Goal: Task Accomplishment & Management: Manage account settings

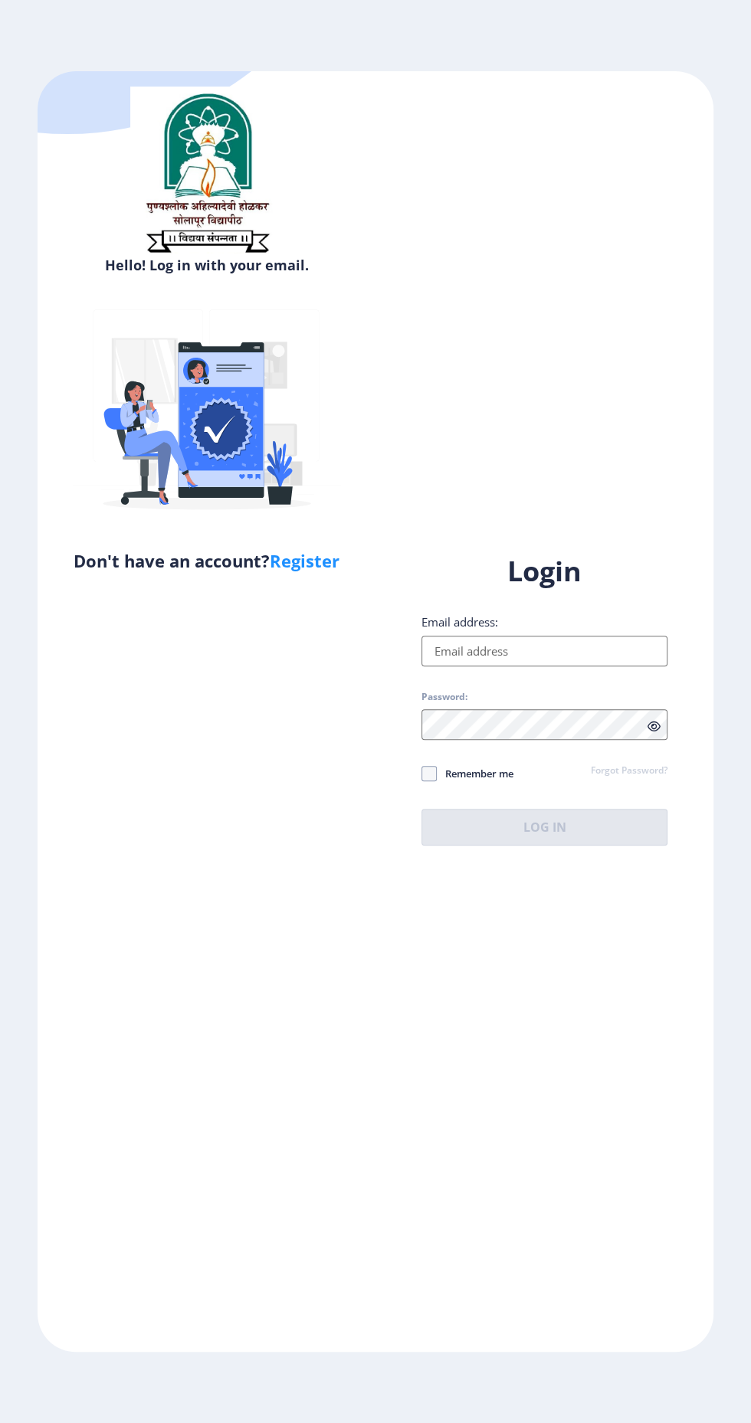
click at [546, 666] on input "Email address:" at bounding box center [544, 651] width 246 height 31
click at [577, 666] on input "Email address:" at bounding box center [544, 651] width 246 height 31
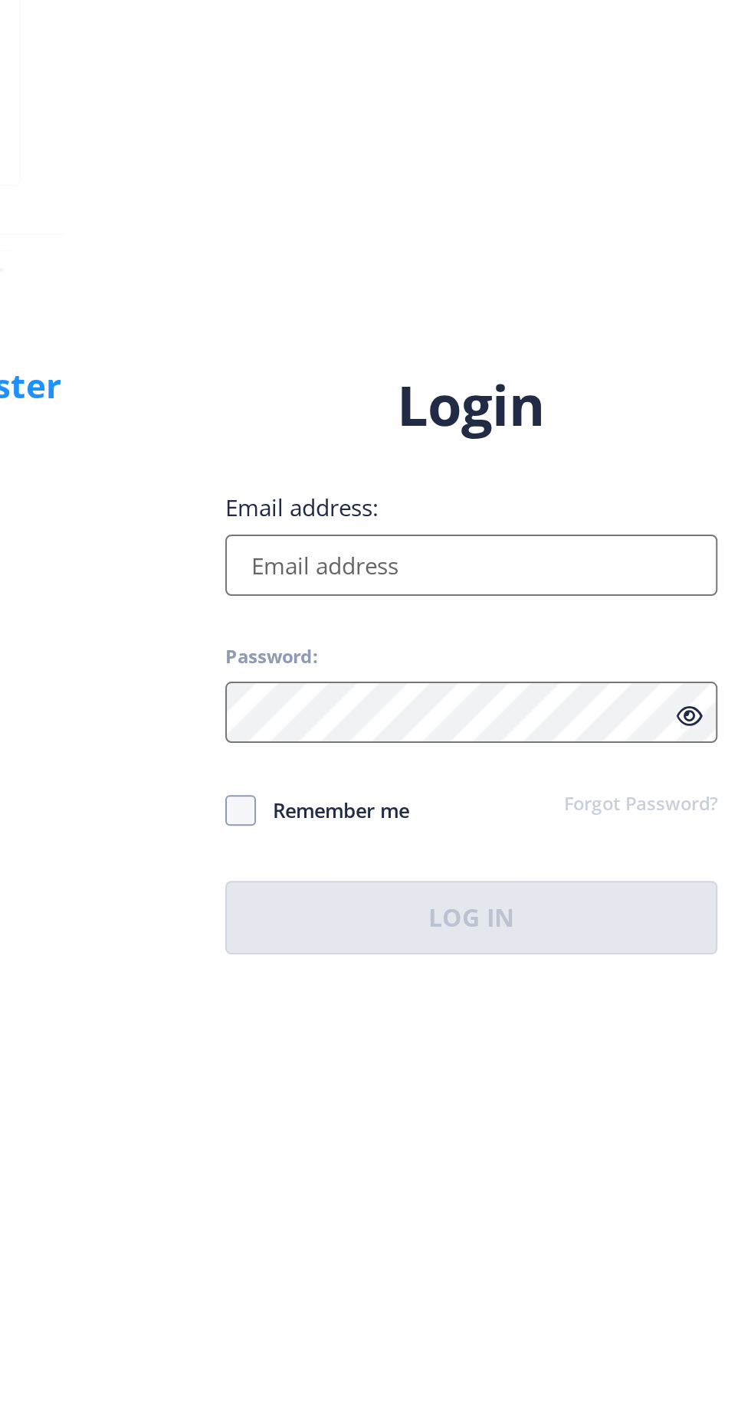
click at [476, 666] on input "Email address:" at bounding box center [544, 651] width 246 height 31
click at [454, 666] on input "Email address:" at bounding box center [544, 651] width 246 height 31
click at [458, 666] on input "Email address:" at bounding box center [544, 651] width 246 height 31
click at [380, 566] on div "Hello! Log in with your email. Don't have an account? Register Login Email addr…" at bounding box center [376, 711] width 676 height 1281
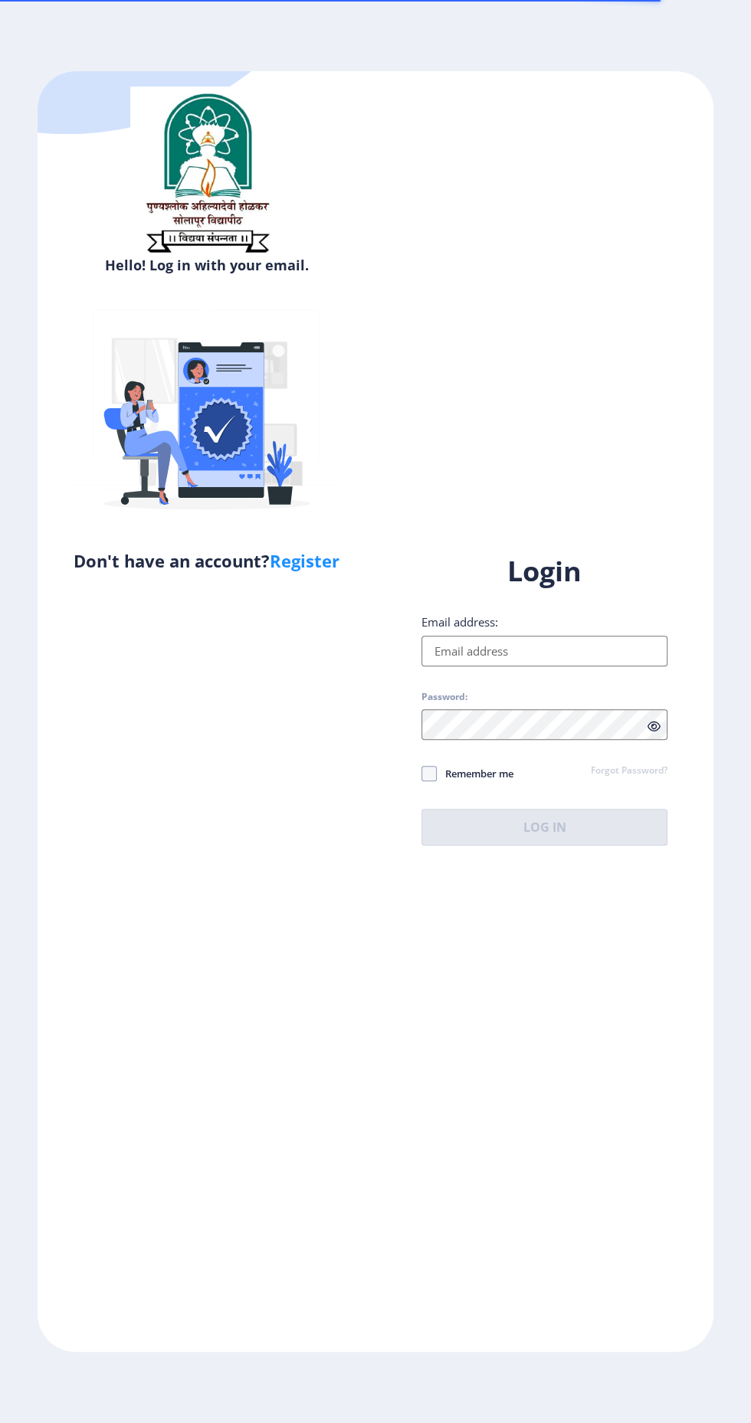
click at [578, 666] on input "Email address:" at bounding box center [544, 651] width 246 height 31
type input "[EMAIL_ADDRESS][DOMAIN_NAME]"
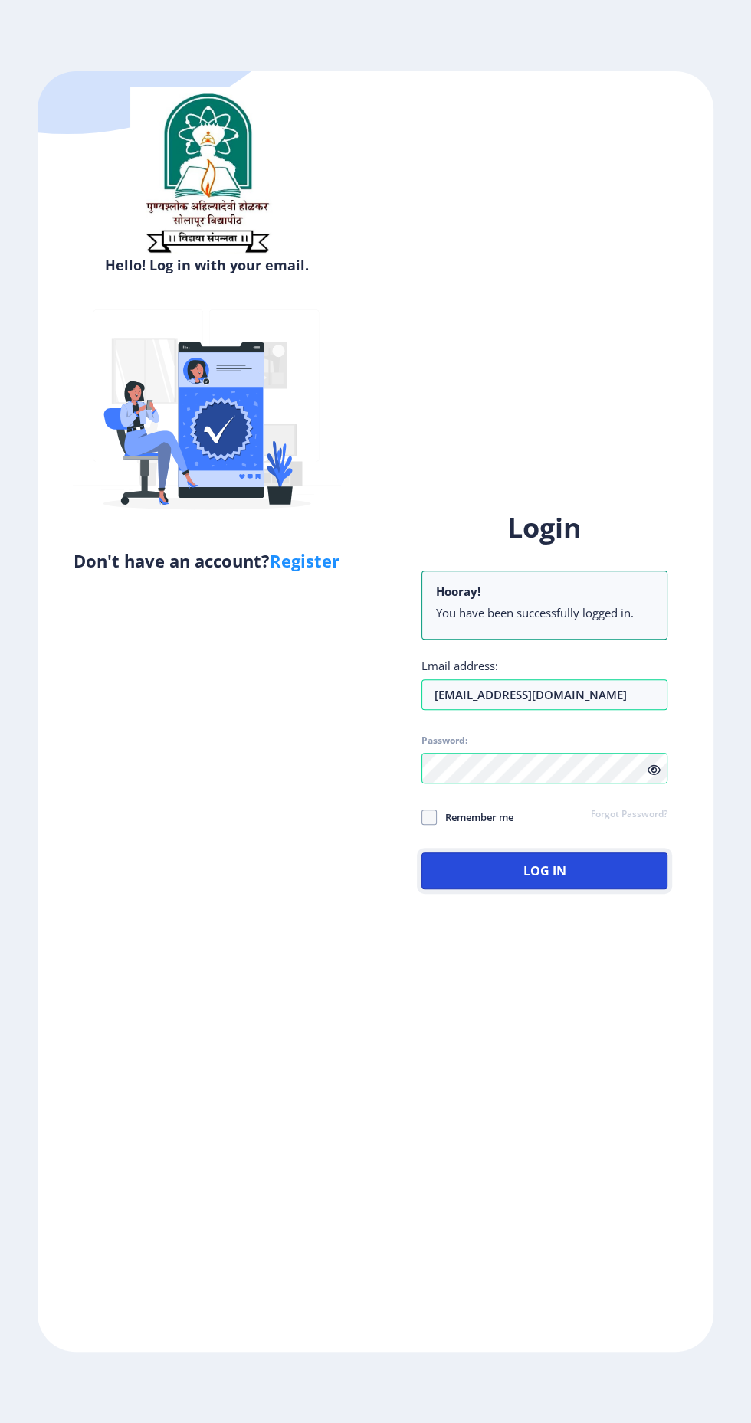
click at [565, 889] on button "Log In" at bounding box center [544, 870] width 246 height 37
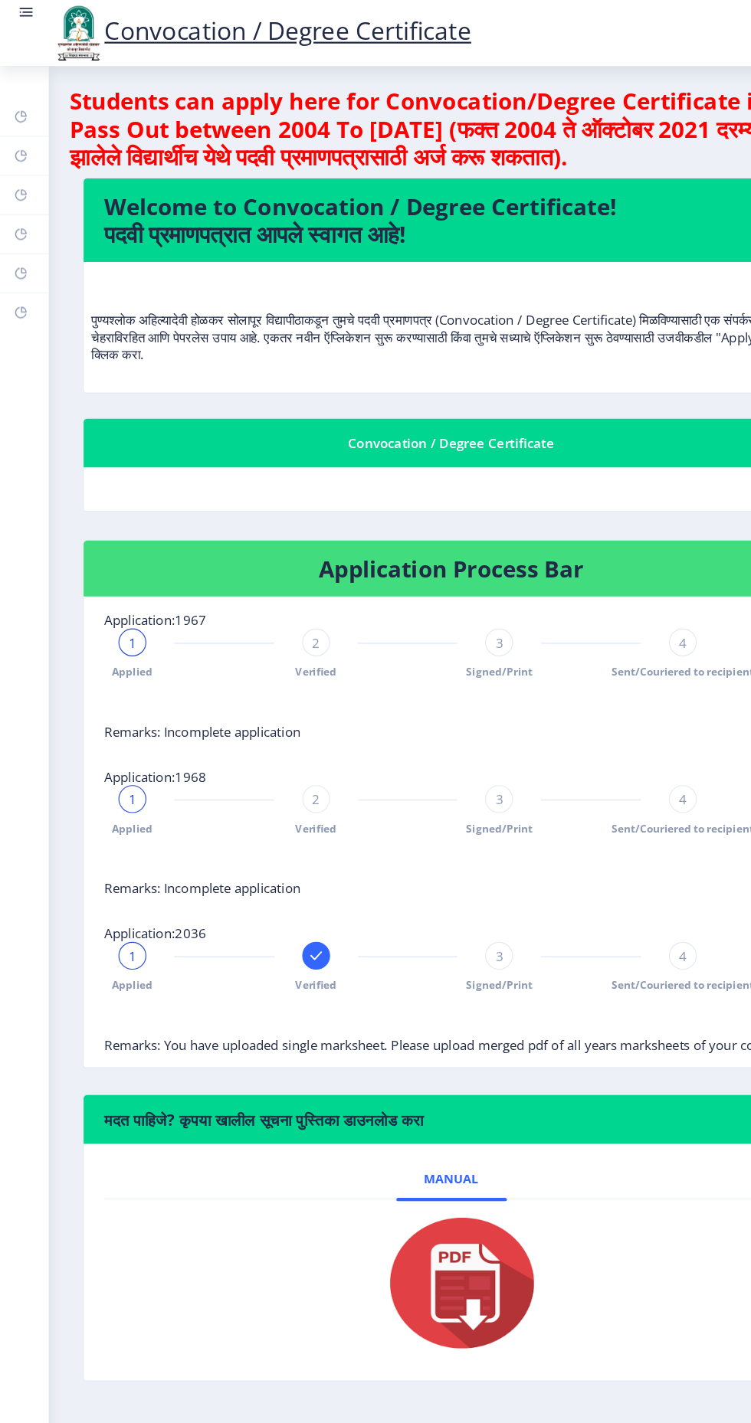
click at [21, 176] on rect at bounding box center [18, 171] width 12 height 12
select select
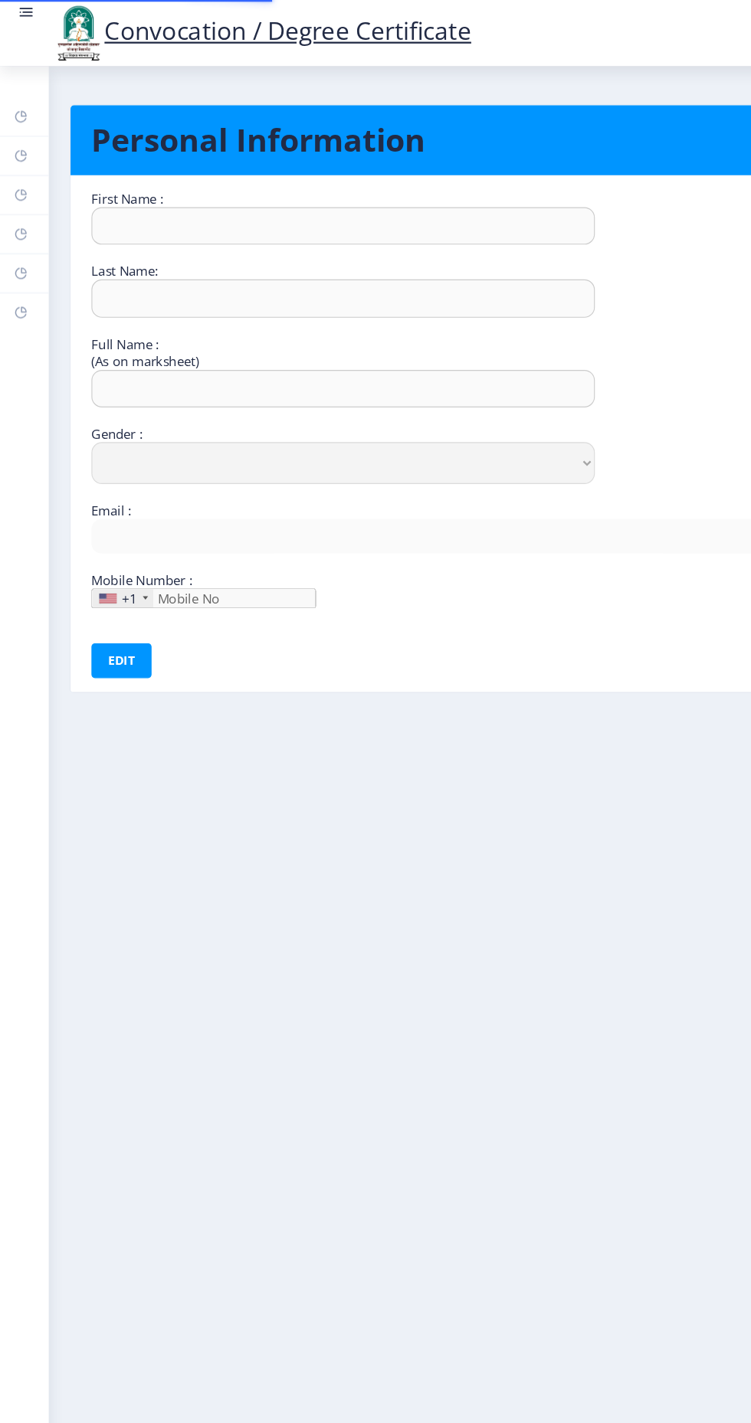
type input "Kiran"
type input "Zende"
type input "Zende Kiran Mahavir"
select select "Male"
type input "kiranzende249116@gmail.com"
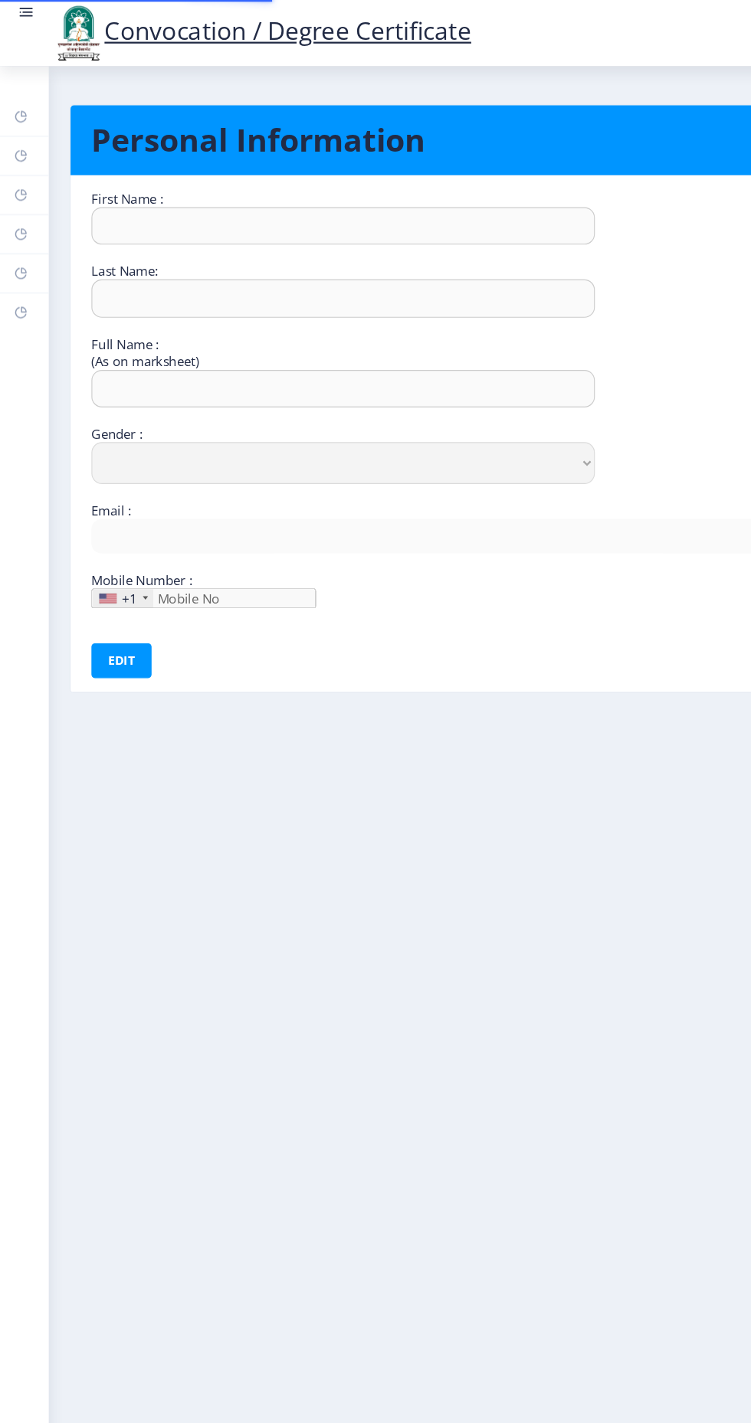
type input "9021488074"
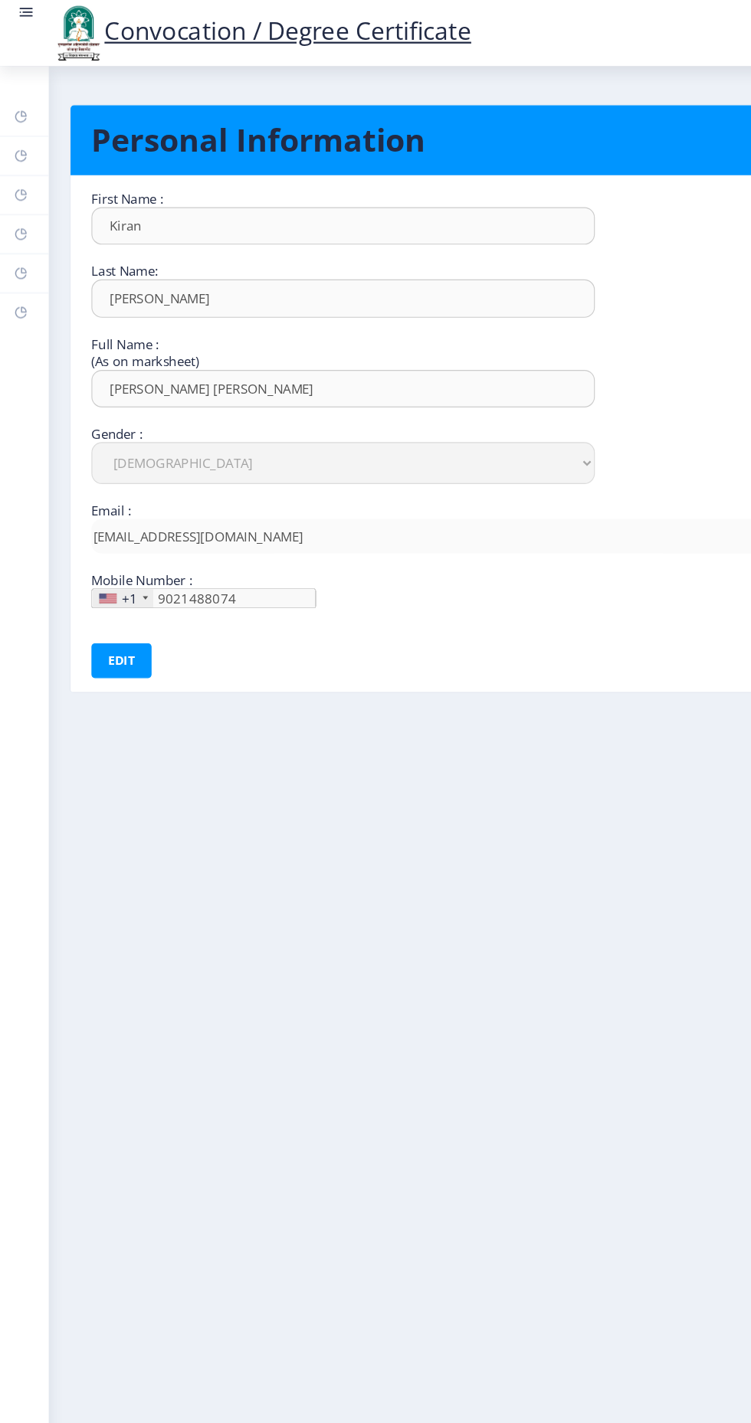
click at [21, 202] on rect at bounding box center [18, 206] width 12 height 12
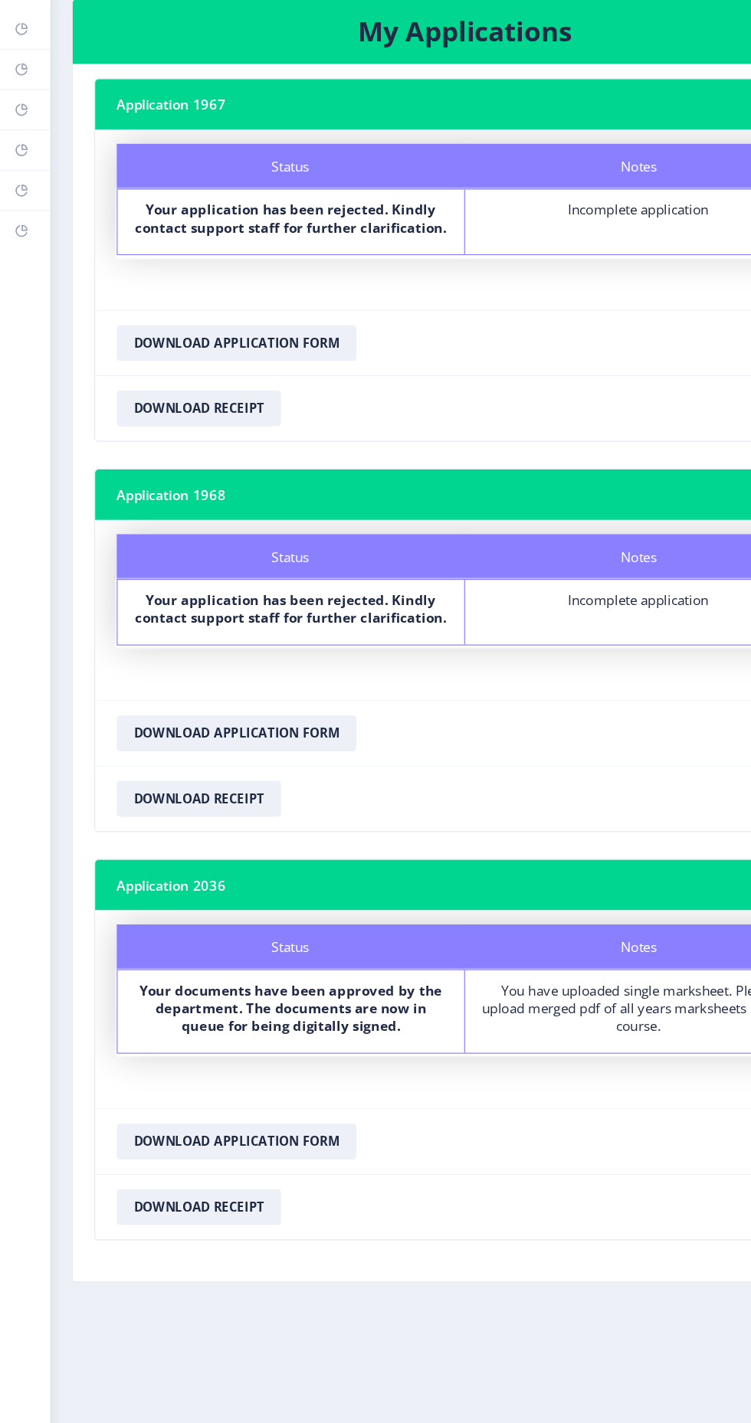
click at [41, 221] on link "Myapplication" at bounding box center [21, 206] width 43 height 34
click at [21, 168] on rect at bounding box center [18, 171] width 12 height 12
select select
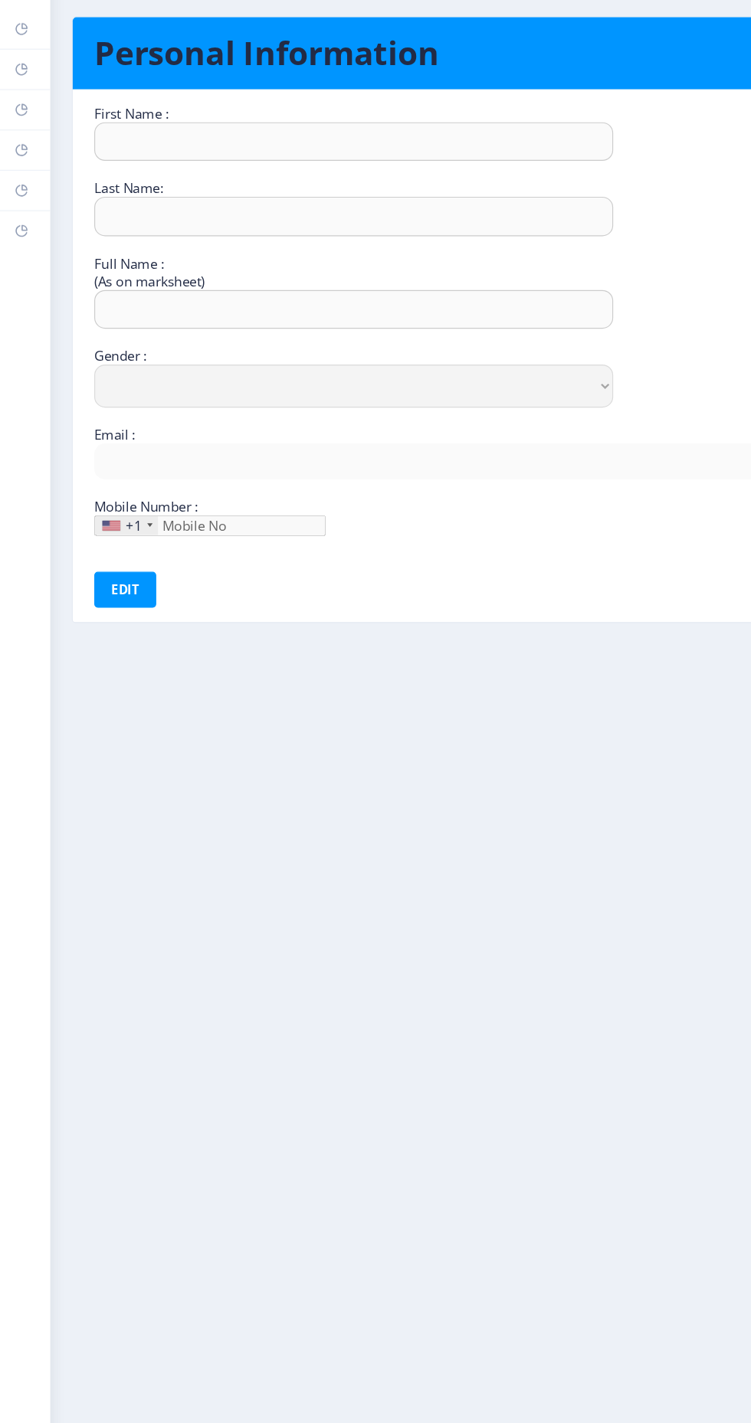
type input "Kiran"
type input "Zende"
type input "Zende Kiran Mahavir"
select select "Male"
type input "kiranzende249116@gmail.com"
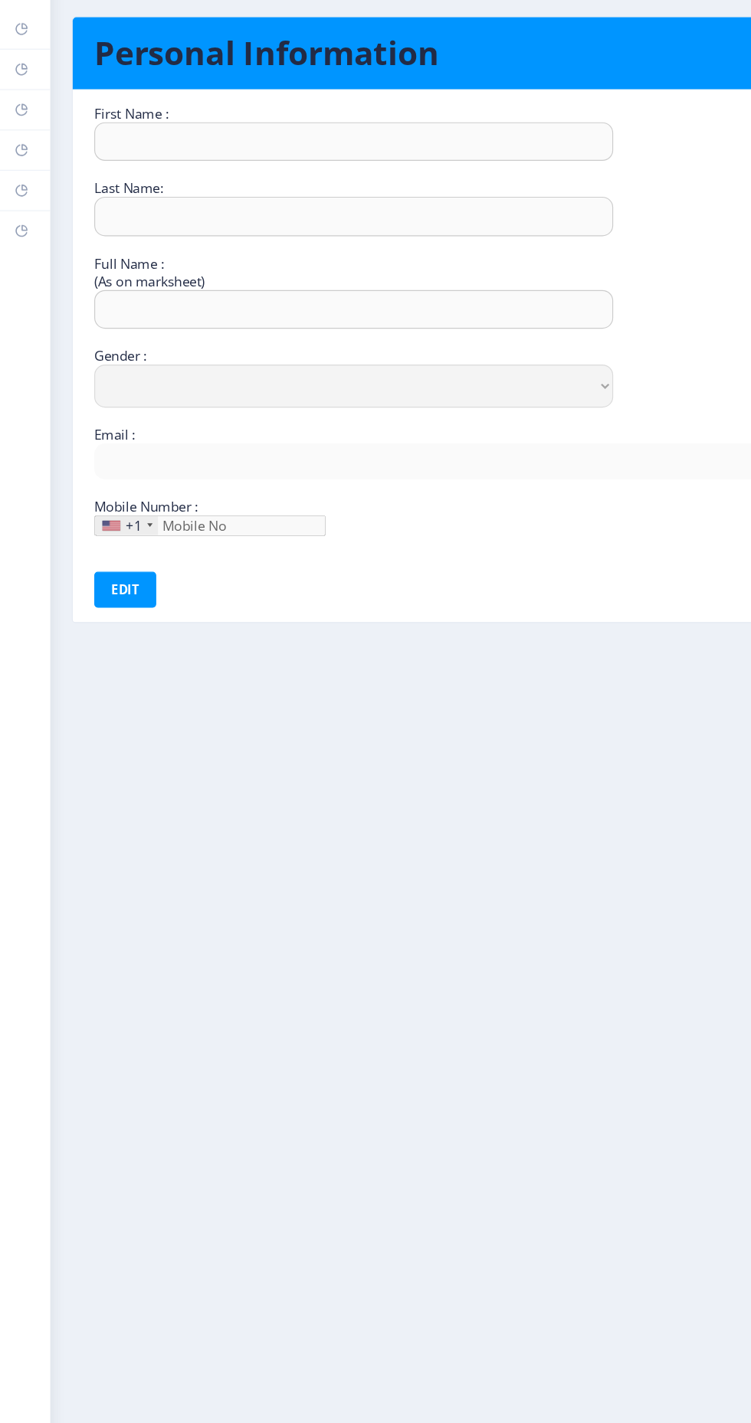
type input "9021488074"
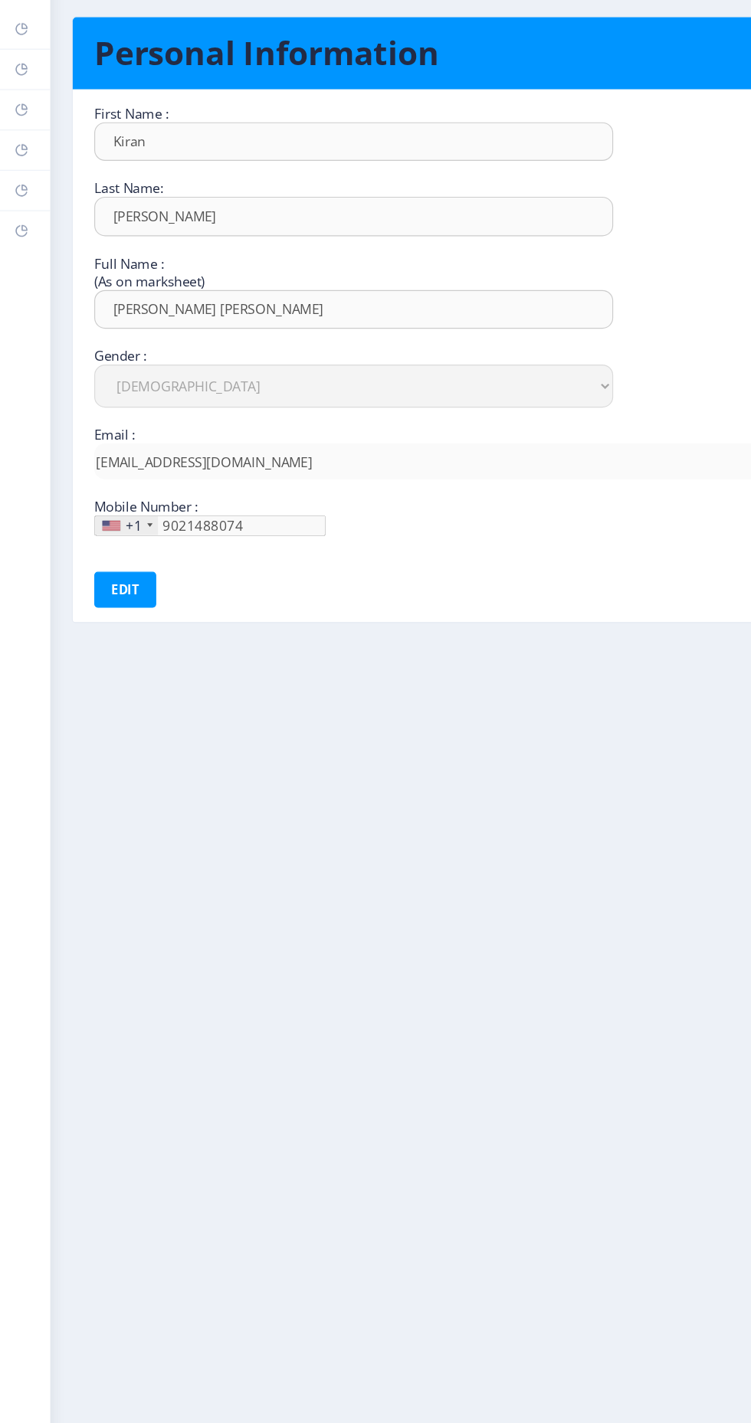
click at [21, 134] on rect at bounding box center [18, 137] width 12 height 12
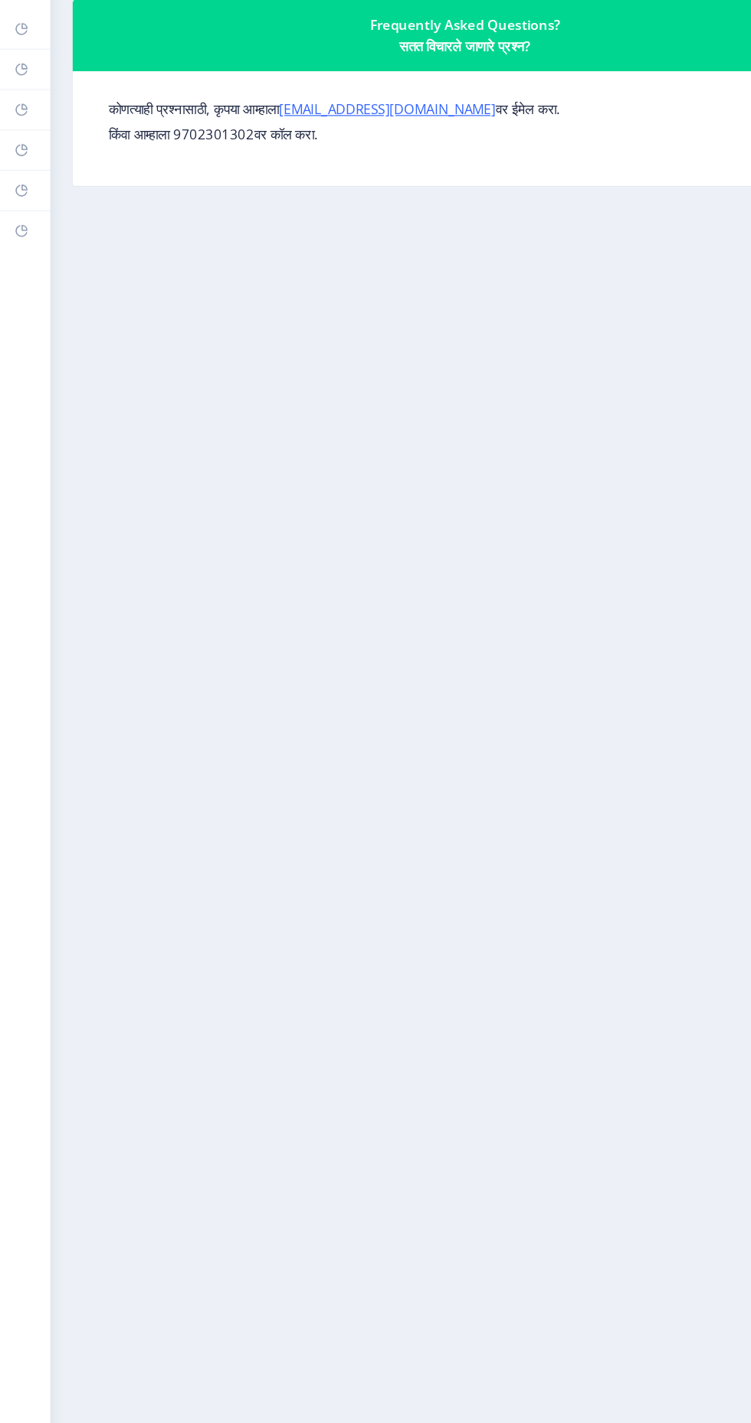
click at [18, 205] on rect at bounding box center [18, 206] width 12 height 12
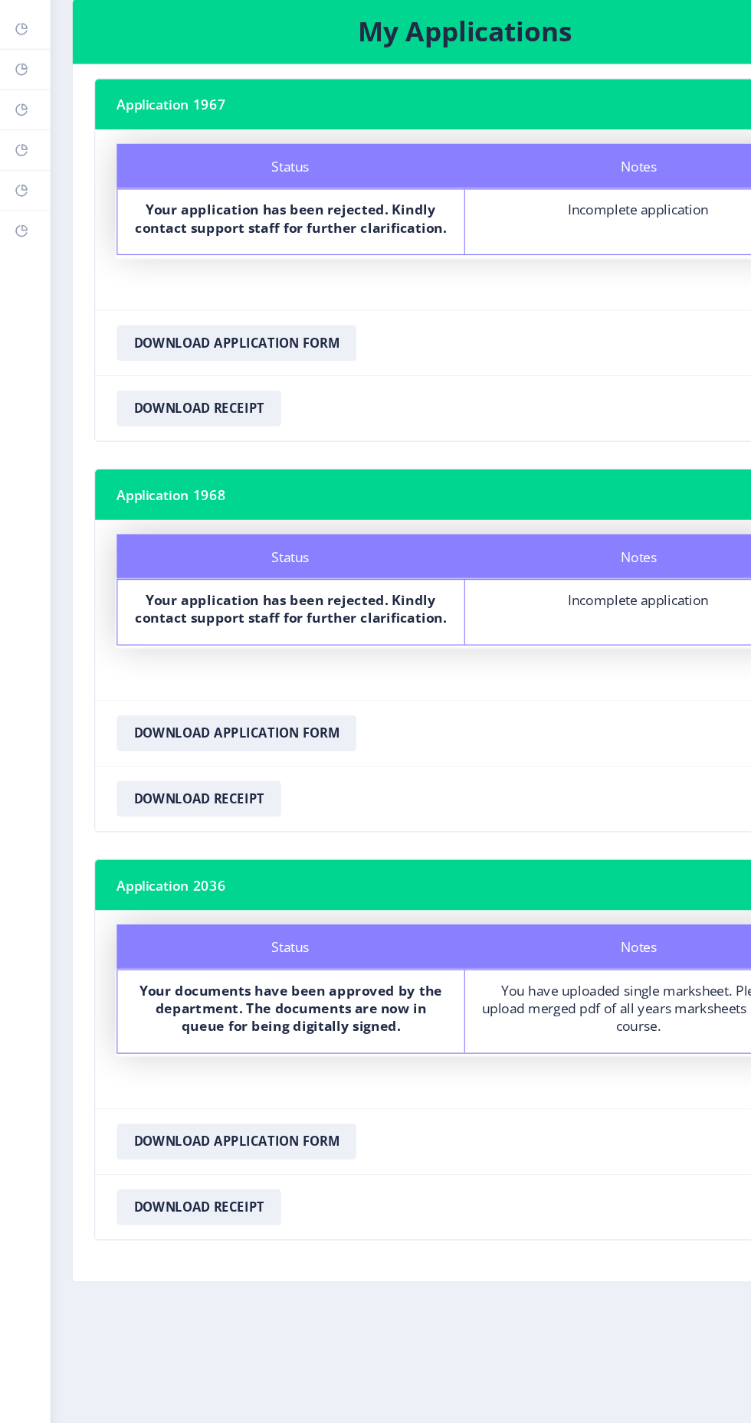
click at [22, 267] on icon at bounding box center [18, 274] width 12 height 15
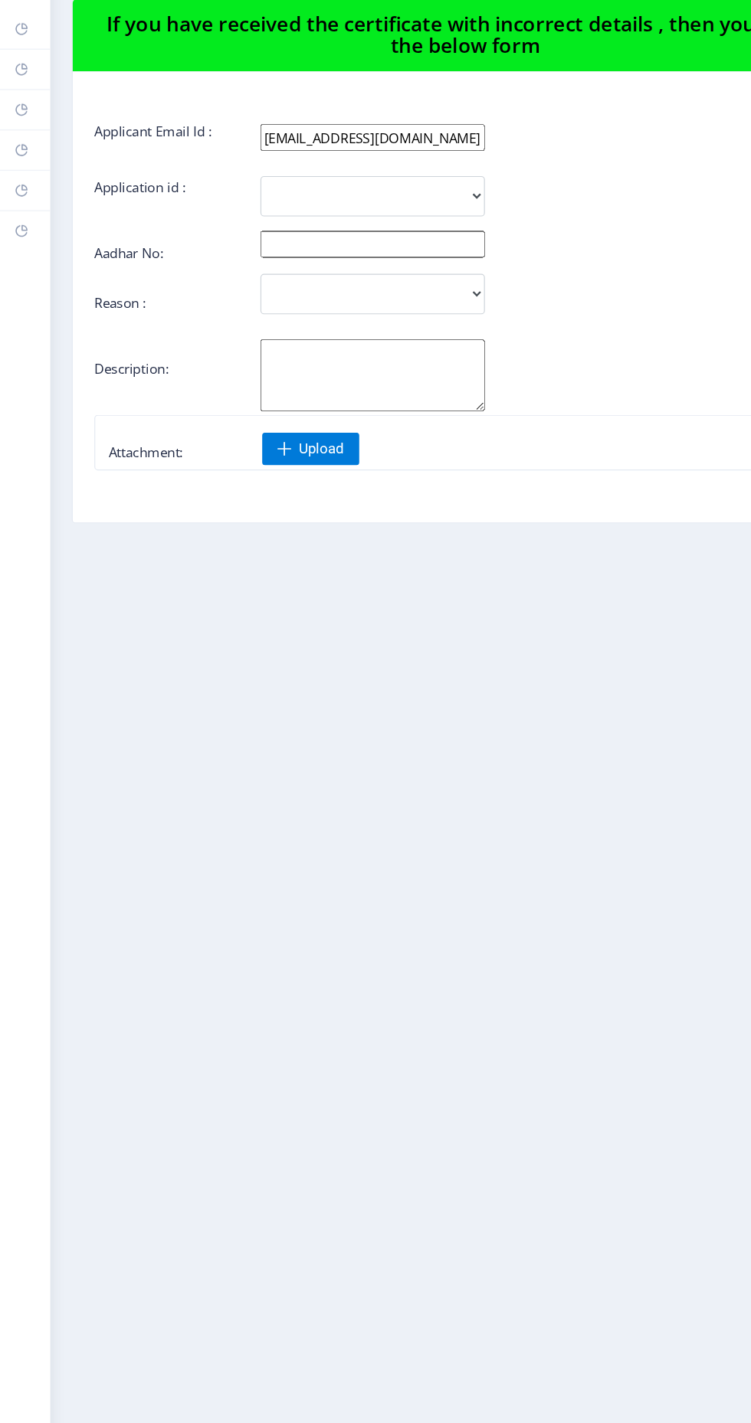
click at [21, 100] on rect at bounding box center [18, 103] width 12 height 12
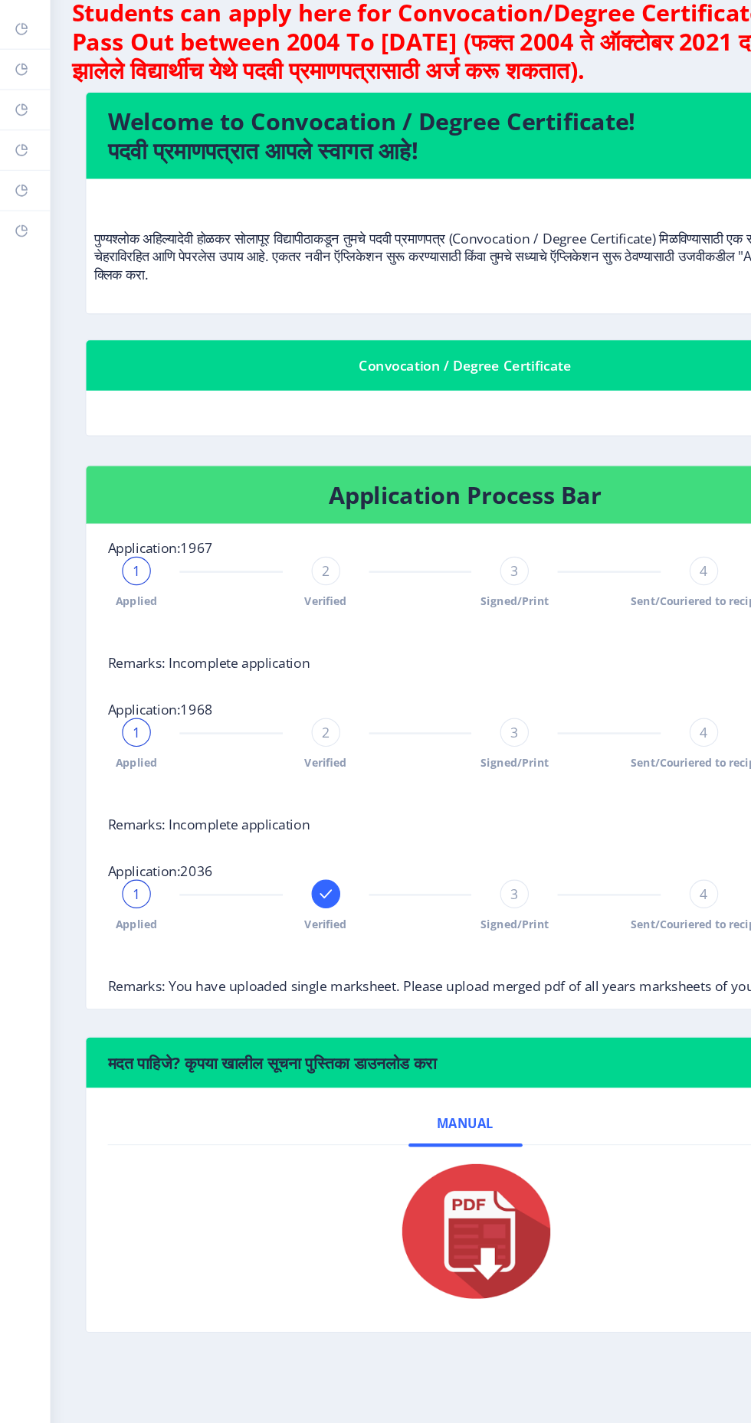
click at [115, 1066] on nb-tab at bounding box center [397, 1128] width 610 height 147
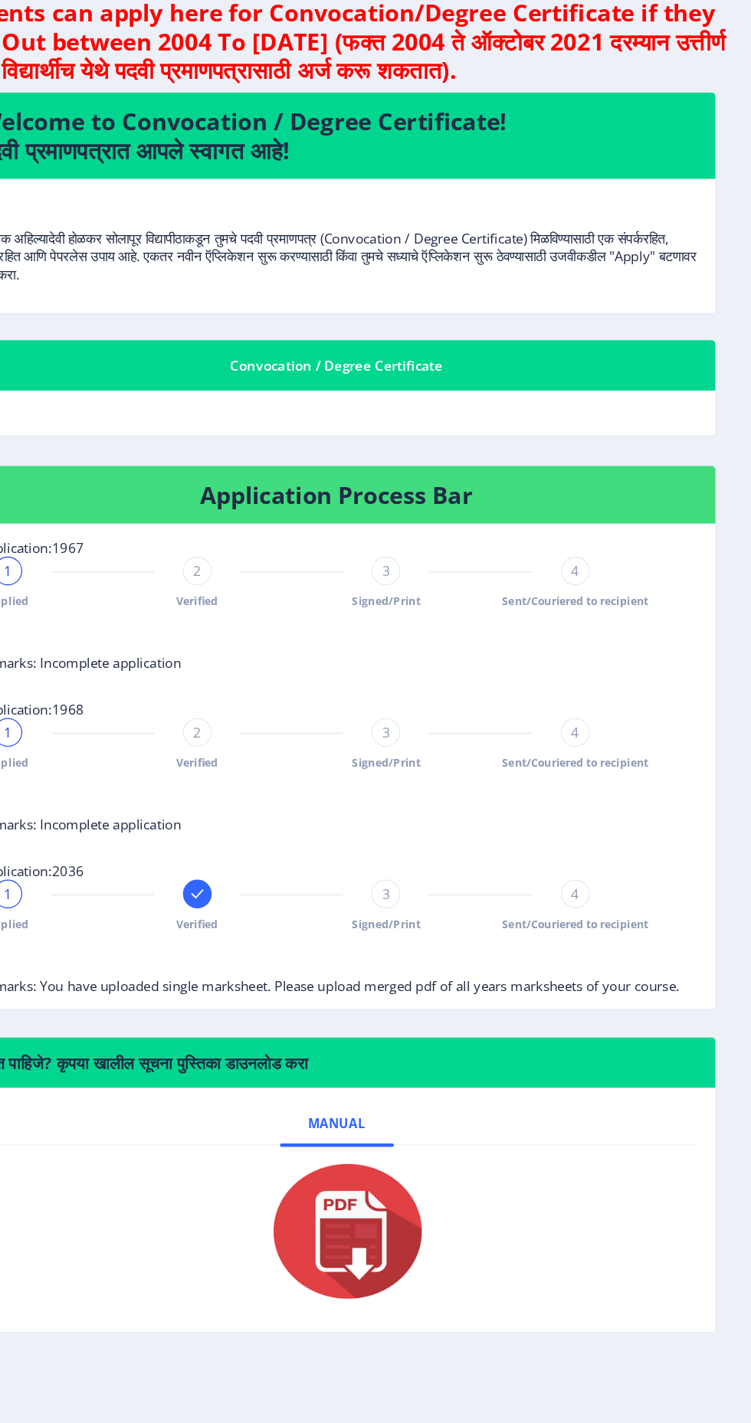
click at [208, 912] on span "Remarks: You have uploaded single marksheet. Please upload merged pdf of all ye…" at bounding box center [390, 918] width 597 height 15
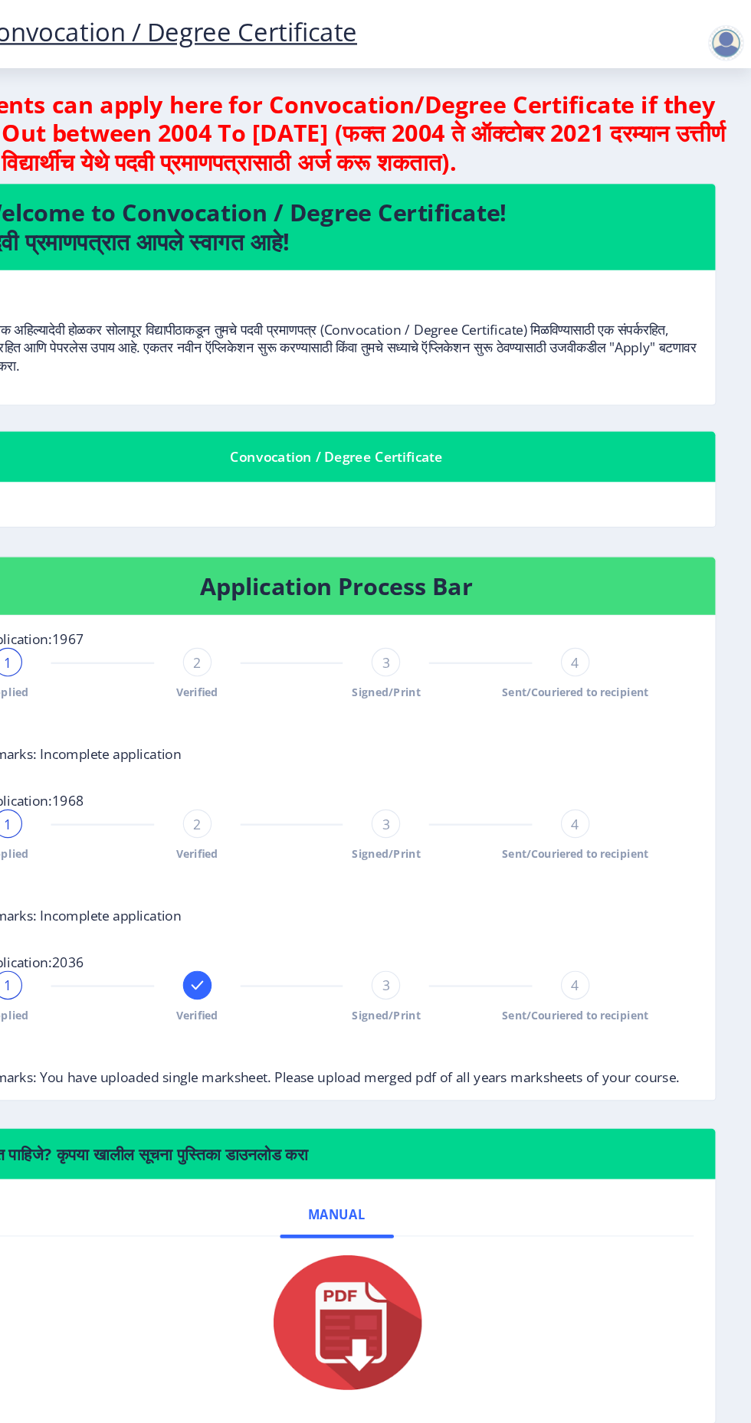
click at [714, 15] on div at bounding box center [732, 29] width 67 height 52
click at [723, 44] on div at bounding box center [729, 36] width 31 height 31
click at [687, 119] on span "Log out" at bounding box center [689, 119] width 98 height 18
